Goal: Task Accomplishment & Management: Manage account settings

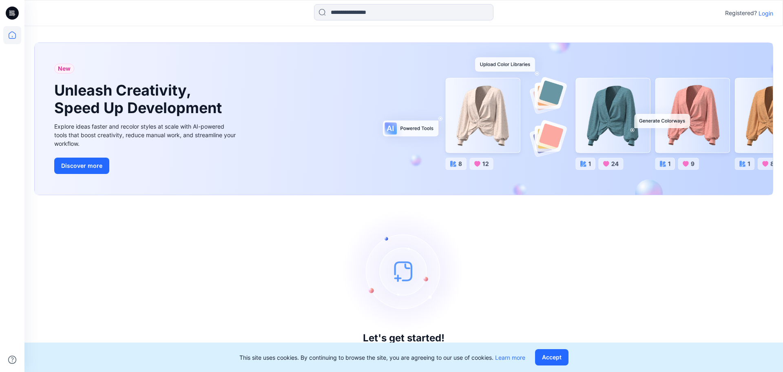
click at [765, 11] on p "Login" at bounding box center [766, 13] width 15 height 9
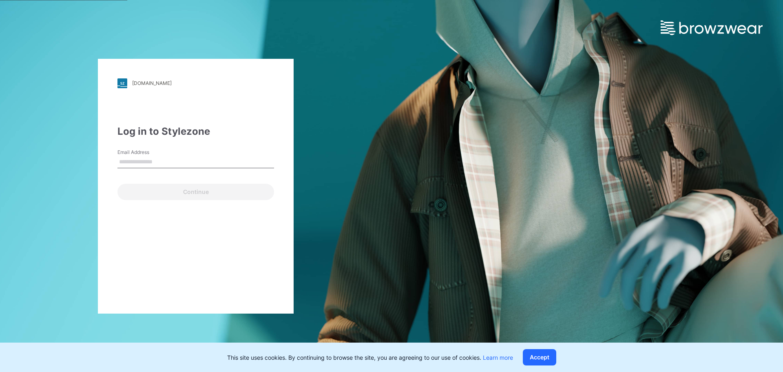
type input "**********"
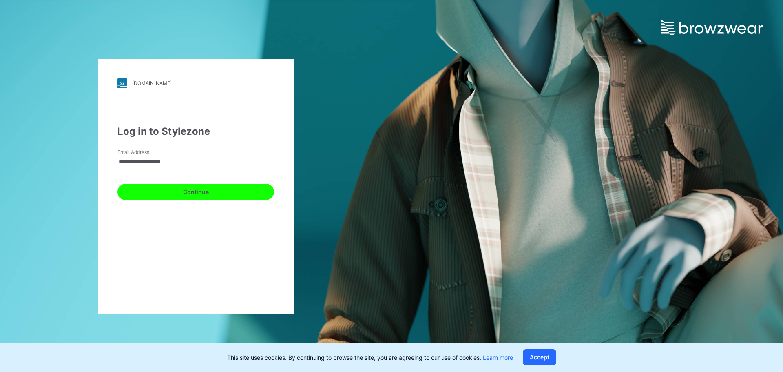
click at [181, 191] on button "Continue" at bounding box center [195, 192] width 157 height 16
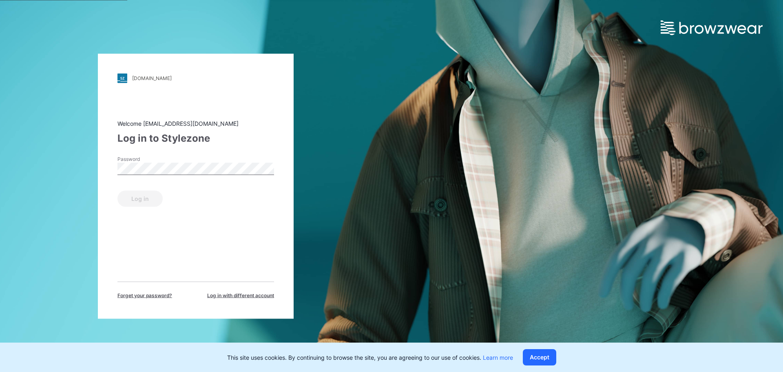
click at [169, 177] on div "Password" at bounding box center [195, 167] width 157 height 24
click at [151, 200] on button "Log in" at bounding box center [139, 198] width 45 height 16
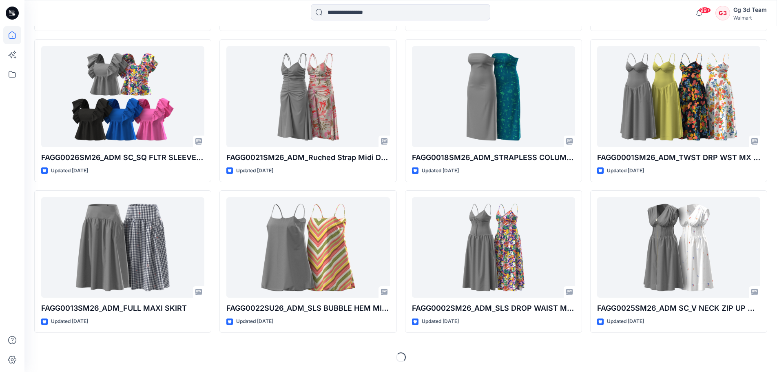
scroll to position [67, 0]
